Goal: Task Accomplishment & Management: Manage account settings

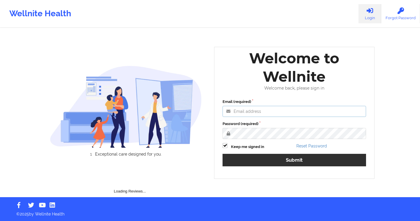
type input "[EMAIL_ADDRESS][DOMAIN_NAME]"
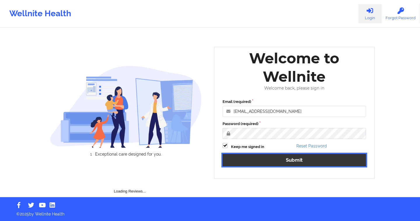
click at [251, 161] on button "Submit" at bounding box center [293, 160] width 143 height 13
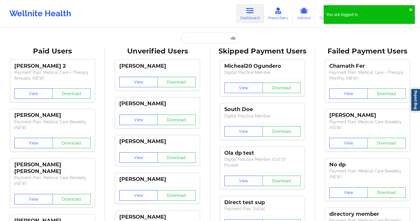
click at [414, 11] on div "You are logged in ✖︎" at bounding box center [368, 14] width 91 height 19
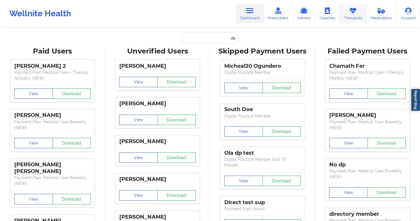
click at [353, 16] on link "Therapists" at bounding box center [352, 13] width 27 height 19
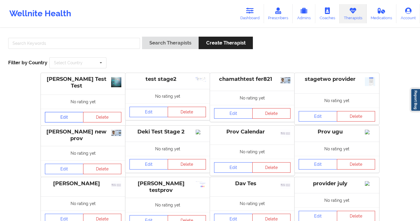
click at [67, 117] on link "Edit" at bounding box center [64, 117] width 38 height 10
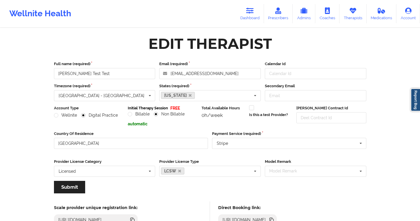
scroll to position [16, 0]
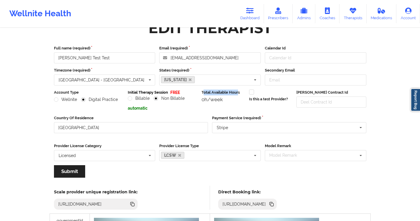
drag, startPoint x: 203, startPoint y: 93, endPoint x: 238, endPoint y: 92, distance: 34.7
click at [238, 92] on label "Total Available Hours" at bounding box center [222, 93] width 43 height 6
drag, startPoint x: 202, startPoint y: 101, endPoint x: 232, endPoint y: 105, distance: 30.4
click at [232, 105] on div "Total Available Hours 0h/week" at bounding box center [222, 101] width 47 height 22
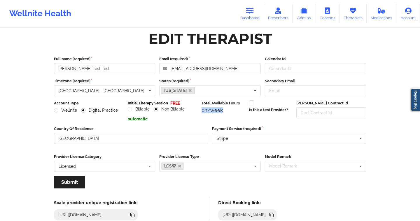
scroll to position [0, 0]
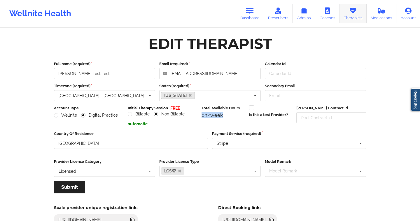
click at [359, 19] on link "Therapists" at bounding box center [352, 13] width 27 height 19
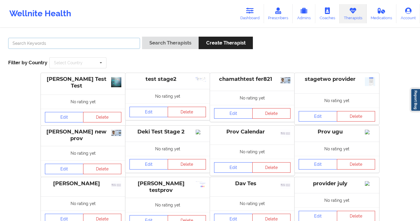
click at [124, 44] on input "text" at bounding box center [74, 43] width 132 height 11
type input "cmstest"
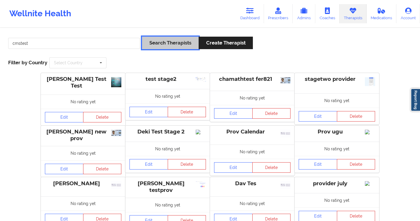
click at [170, 46] on button "Search Therapists" at bounding box center [170, 43] width 57 height 13
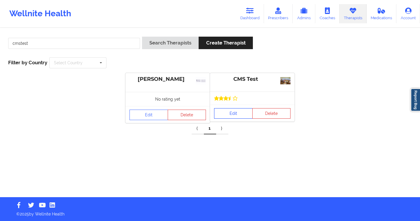
click at [221, 115] on link "Edit" at bounding box center [233, 113] width 38 height 10
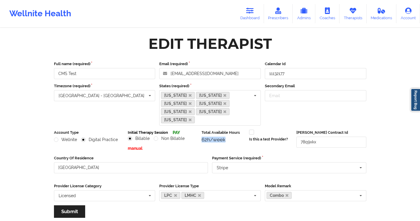
drag, startPoint x: 201, startPoint y: 131, endPoint x: 230, endPoint y: 134, distance: 29.0
click at [230, 134] on div "Total Available Hours 62h/week" at bounding box center [222, 141] width 47 height 22
